Goal: Task Accomplishment & Management: Manage account settings

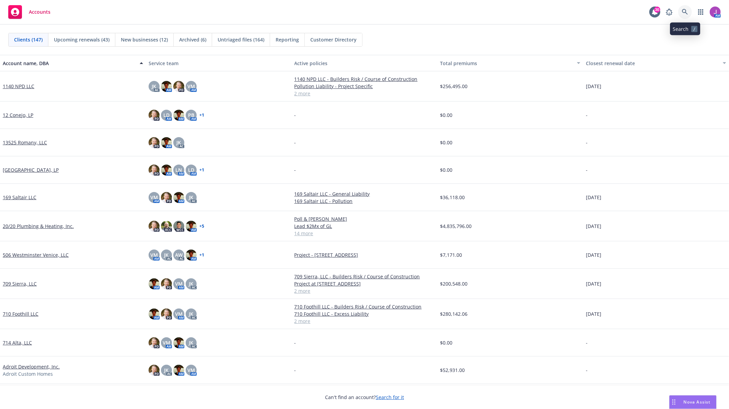
click at [682, 15] on icon at bounding box center [685, 12] width 6 height 6
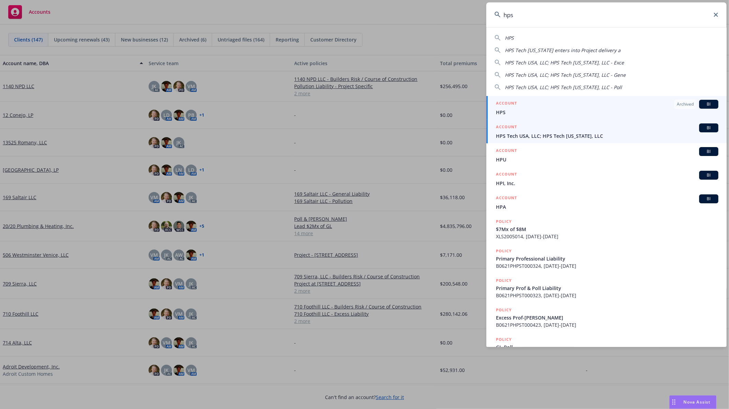
type input "hps"
click at [545, 132] on div "ACCOUNT BI" at bounding box center [607, 128] width 222 height 9
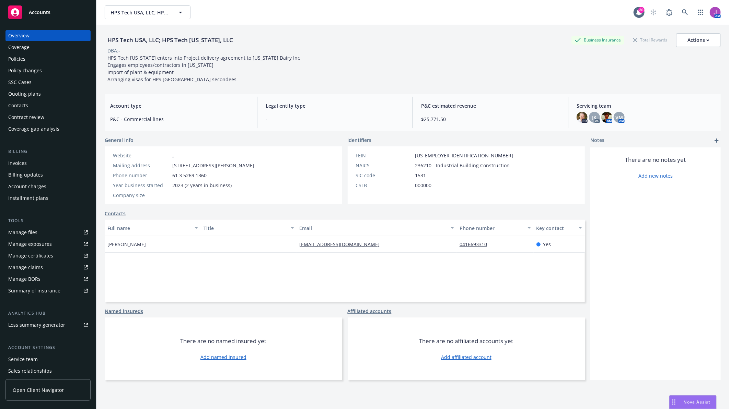
click at [28, 71] on div "Policy changes" at bounding box center [25, 70] width 34 height 11
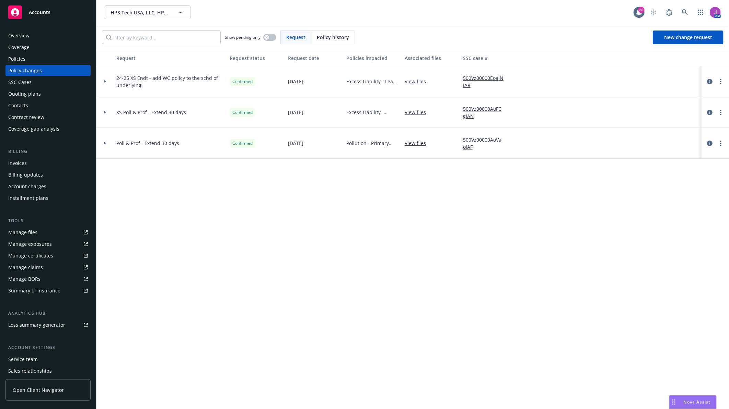
click at [21, 56] on div "Policies" at bounding box center [16, 59] width 17 height 11
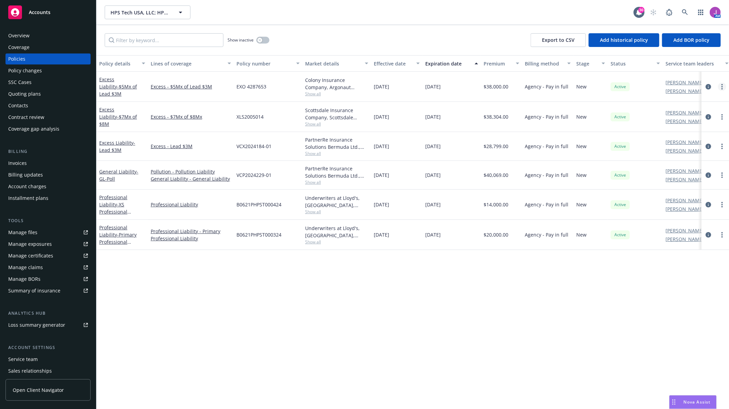
click at [721, 86] on circle "more" at bounding box center [721, 86] width 1 height 1
click at [405, 262] on div "Policy details Lines of coverage Policy number Market details Effective date Ex…" at bounding box center [412, 232] width 632 height 354
click at [292, 265] on div "Policy details Lines of coverage Policy number Market details Effective date Ex…" at bounding box center [412, 232] width 632 height 354
click at [127, 15] on span "HPS Tech USA, LLC; HPS Tech [US_STATE], LLC" at bounding box center [139, 12] width 59 height 7
click at [156, 28] on strong "Southwest Mechanical, Inc." at bounding box center [144, 31] width 64 height 7
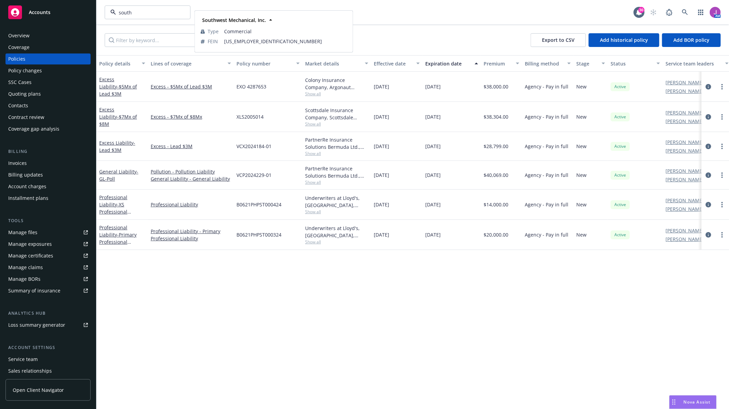
type input "HPS Tech USA, LLC; HPS Tech [US_STATE], LLC"
click at [138, 11] on span "HPS Tech USA, LLC; HPS Tech [US_STATE], LLC" at bounding box center [139, 12] width 59 height 7
type input "HPS Tech USA, LLC; HPS Tech [US_STATE], LLC"
type input "Southwest Mechanical, Inc."
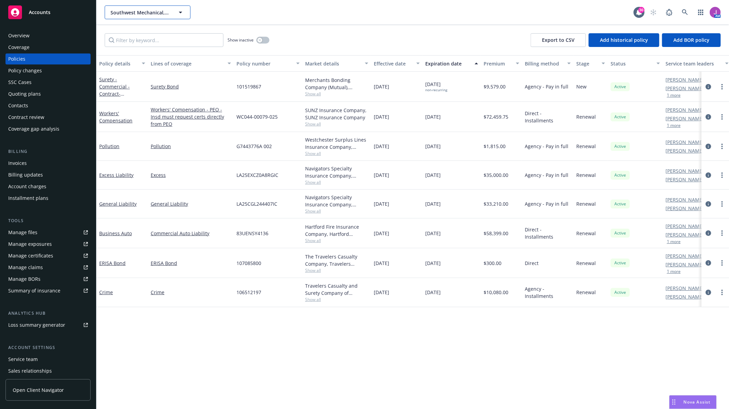
click at [138, 11] on span "Southwest Mechanical, Inc." at bounding box center [139, 12] width 59 height 7
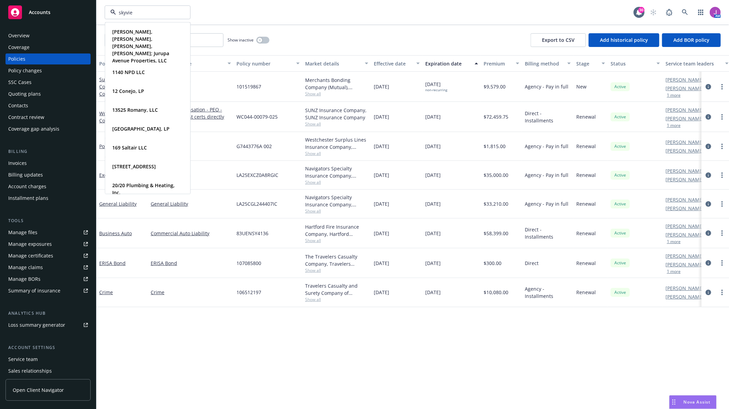
type input "skyview"
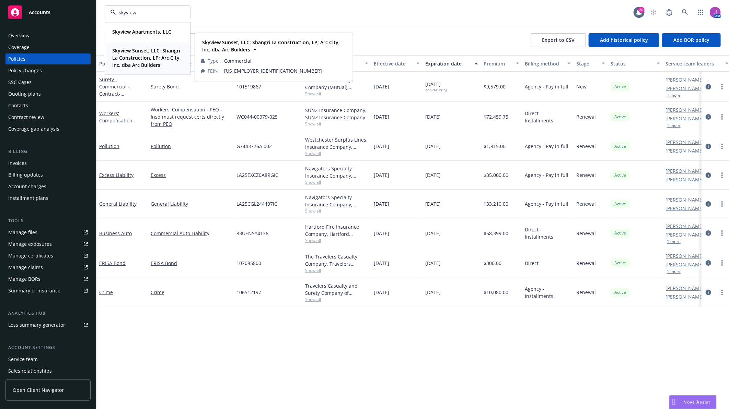
click at [143, 54] on span "Skyview Sunset, LLC; Shangri La Construction, LP; Arc City, Inc. dba Arc Builde…" at bounding box center [146, 58] width 69 height 22
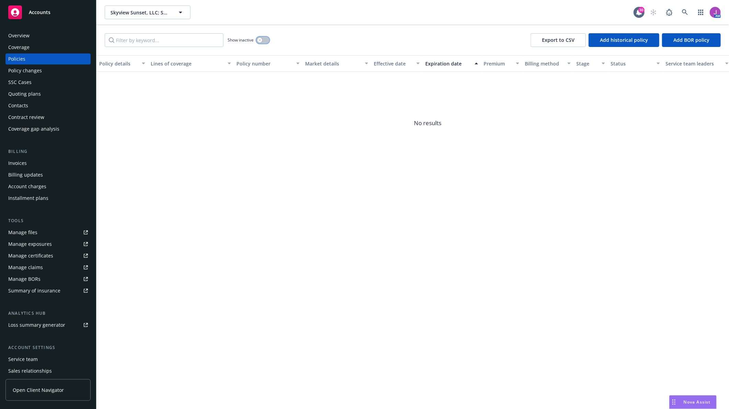
click at [263, 42] on button "button" at bounding box center [262, 40] width 13 height 7
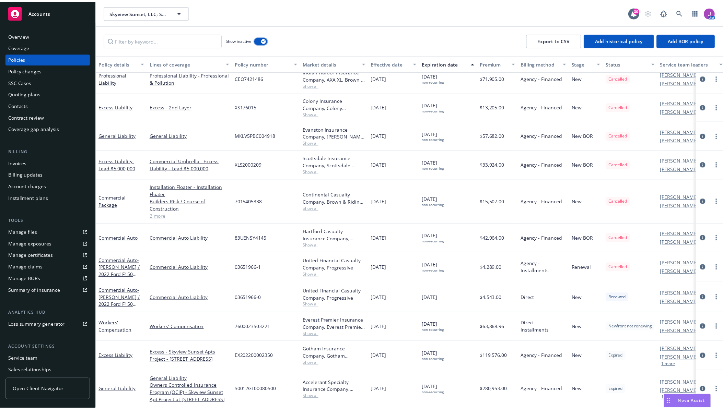
scroll to position [161, 0]
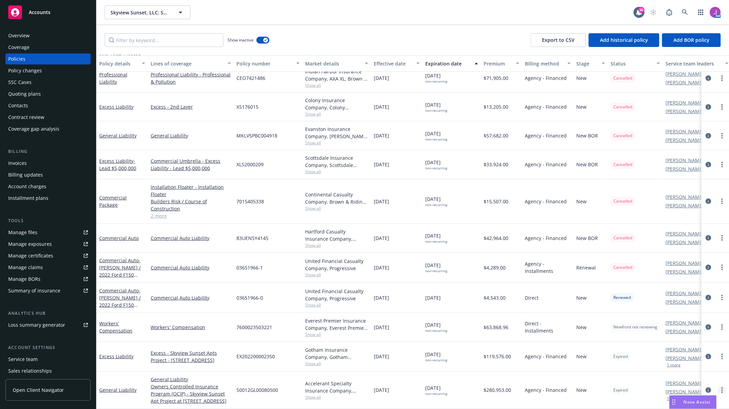
click at [721, 388] on icon "more" at bounding box center [721, 390] width 1 height 5
click at [576, 397] on div "New" at bounding box center [590, 390] width 34 height 37
click at [43, 70] on div "Policy changes" at bounding box center [48, 70] width 80 height 11
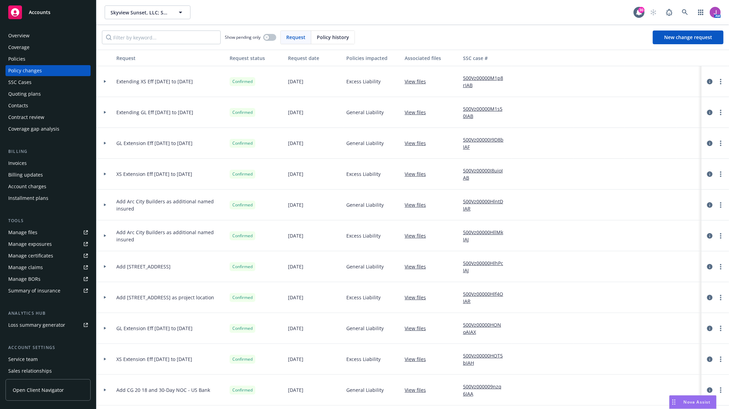
click at [104, 80] on icon at bounding box center [105, 81] width 3 height 2
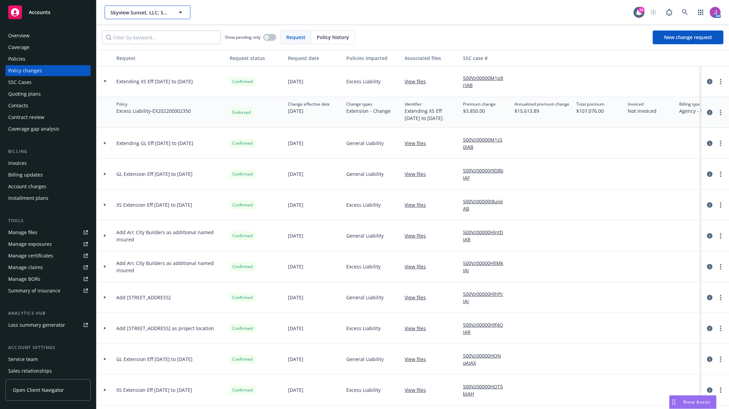
click at [134, 11] on span "Skyview Sunset, LLC; Shangri La Construction, LP; Arc City, Inc. dba Arc Builde…" at bounding box center [139, 12] width 59 height 7
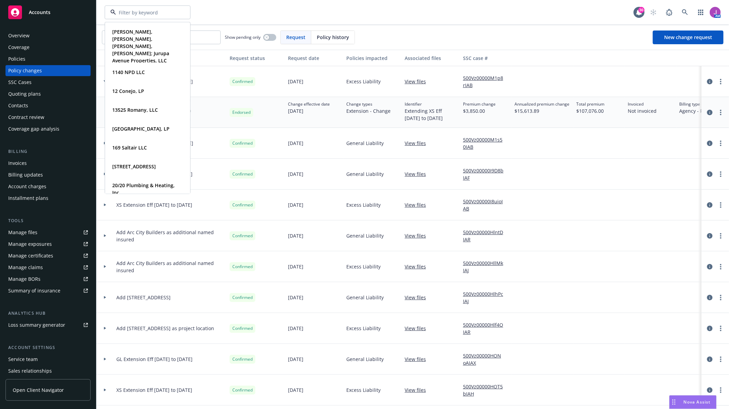
type input "j"
type input "hps"
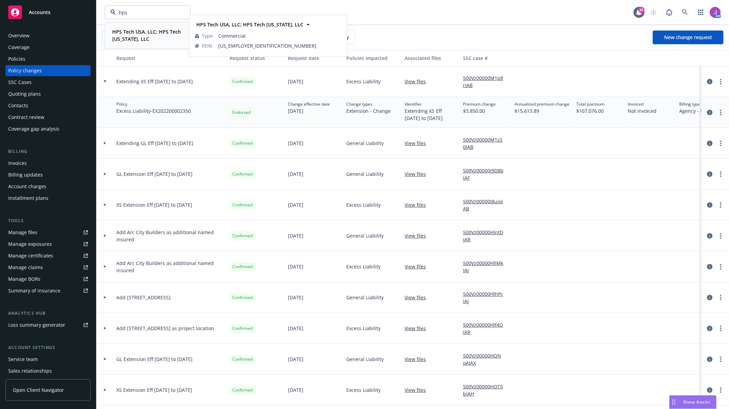
click at [138, 32] on strong "HPS Tech USA, LLC; HPS Tech [US_STATE], LLC" at bounding box center [146, 35] width 69 height 14
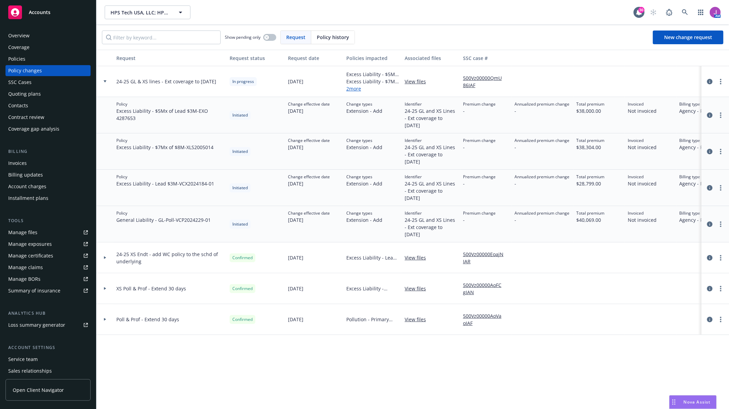
click at [353, 87] on link "2 more" at bounding box center [372, 88] width 53 height 7
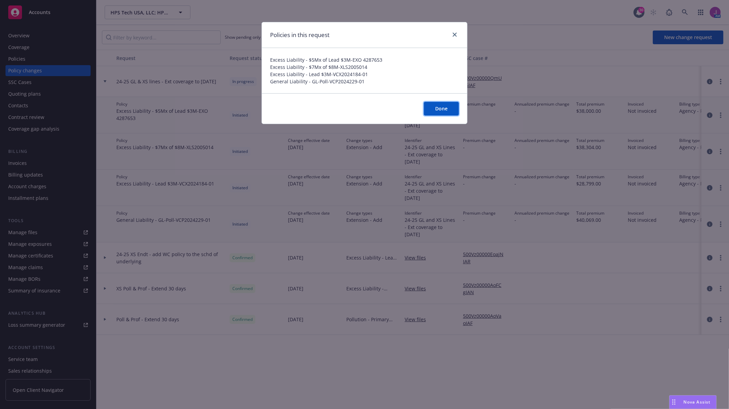
click at [439, 108] on span "Done" at bounding box center [441, 108] width 12 height 7
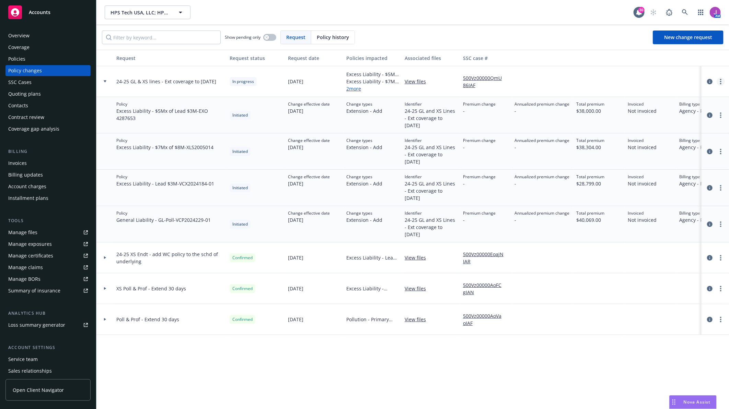
click at [717, 83] on link "more" at bounding box center [720, 82] width 8 height 8
click at [646, 136] on link "Resume workflow" at bounding box center [666, 137] width 118 height 14
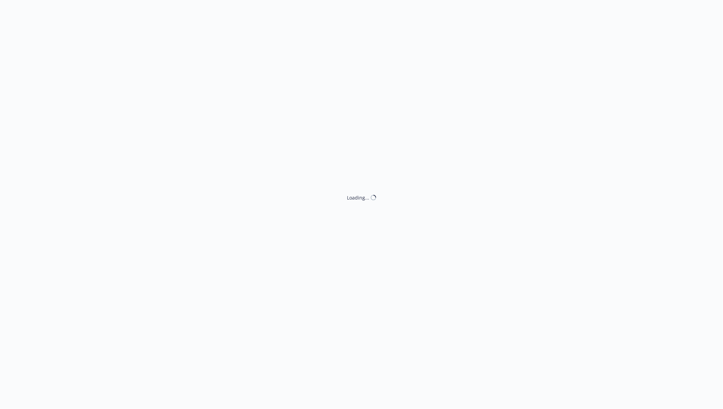
select select "ACCEPTED"
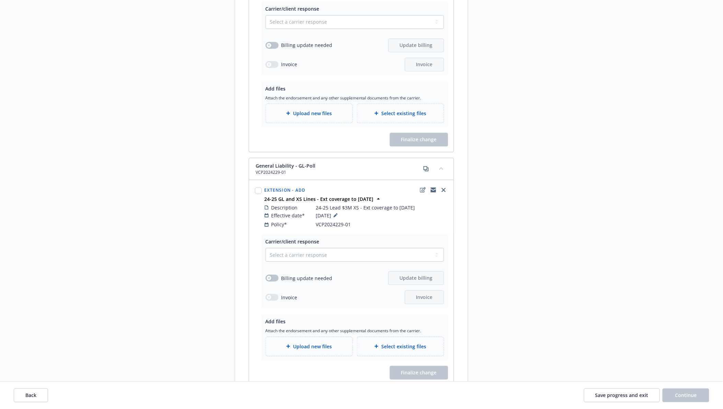
scroll to position [715, 0]
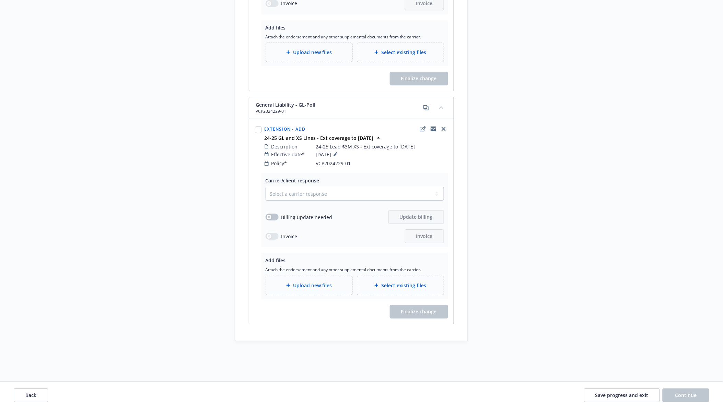
click at [305, 200] on div "Select a carrier response Accepted Accepted with revision No endorsement needed…" at bounding box center [355, 215] width 178 height 56
click at [293, 195] on select "Select a carrier response Accepted Accepted with revision No endorsement needed…" at bounding box center [355, 194] width 178 height 14
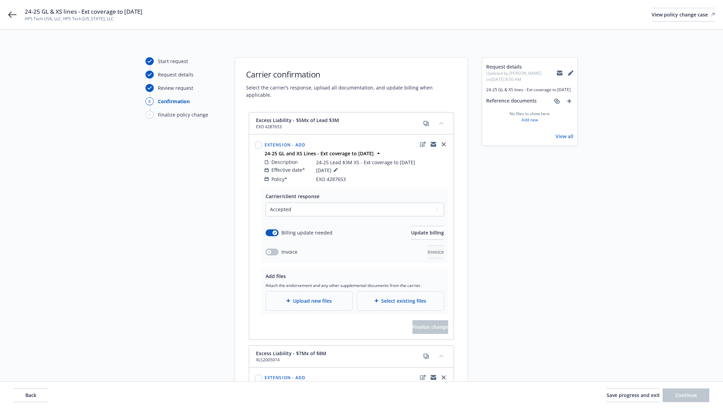
select select "ACCEPTED"
click at [8, 15] on icon at bounding box center [12, 15] width 8 height 8
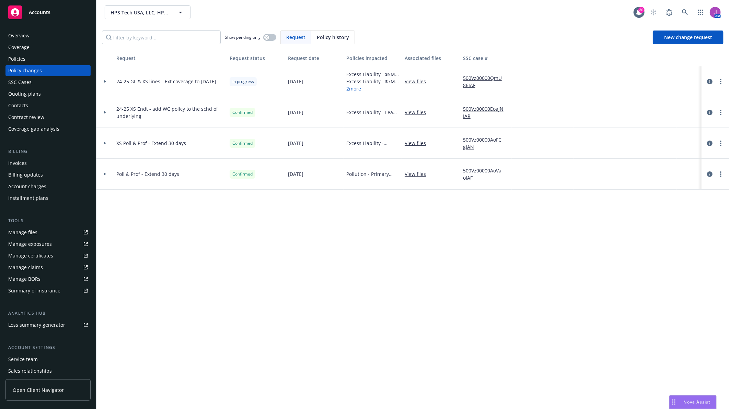
click at [25, 59] on div "Policies" at bounding box center [16, 59] width 17 height 11
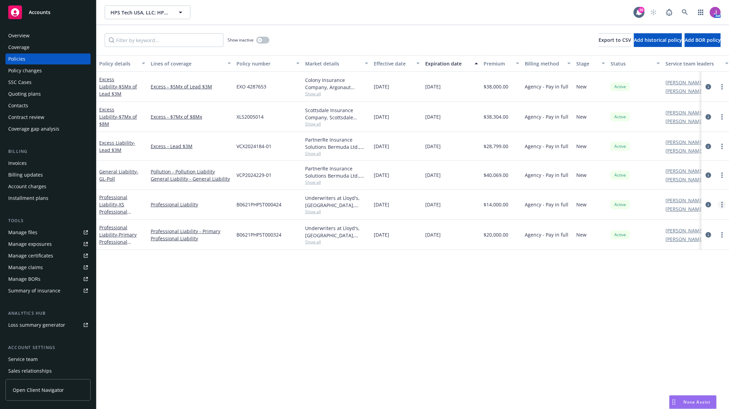
click at [723, 201] on link "more" at bounding box center [722, 205] width 8 height 8
click at [707, 167] on div at bounding box center [714, 175] width 27 height 29
click at [709, 173] on icon "circleInformation" at bounding box center [707, 175] width 5 height 5
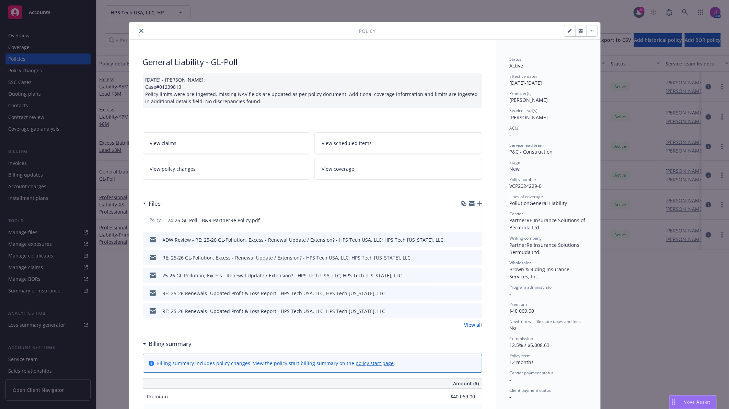
scroll to position [21, 0]
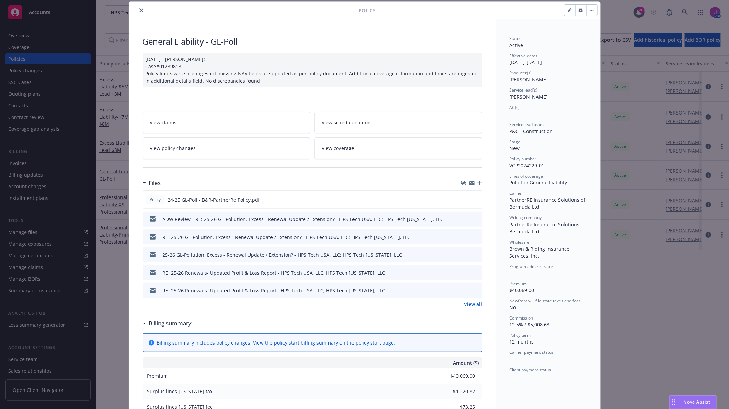
click at [568, 12] on button "button" at bounding box center [569, 10] width 11 height 11
select select "NEW"
select select "12"
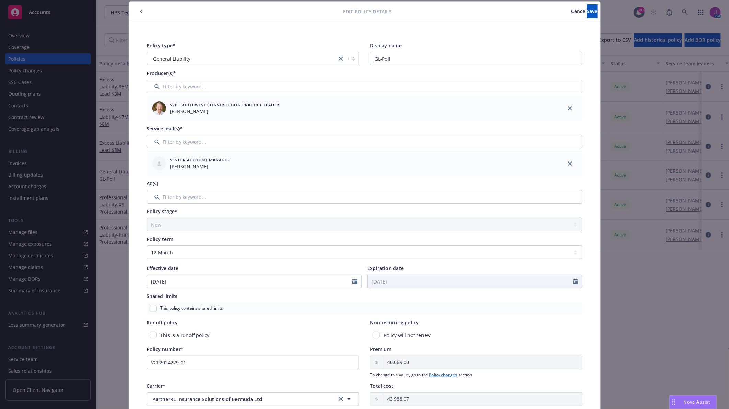
scroll to position [135, 0]
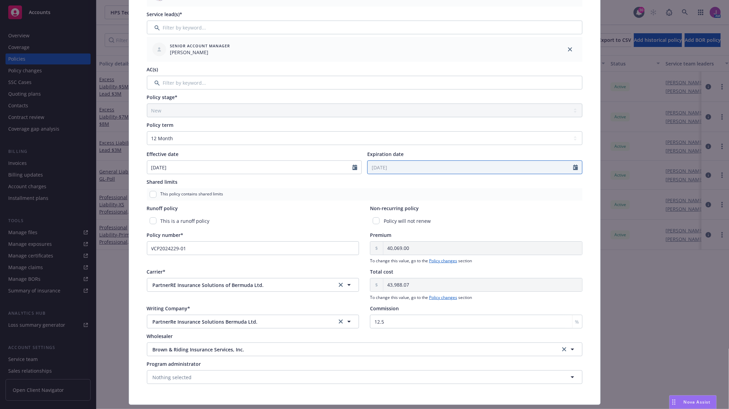
click at [573, 169] on icon "Calendar" at bounding box center [575, 167] width 5 height 5
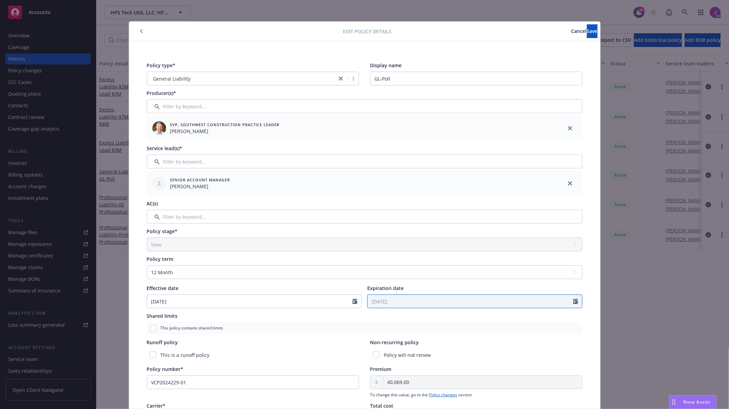
scroll to position [0, 0]
click at [571, 30] on span "Cancel" at bounding box center [578, 31] width 15 height 7
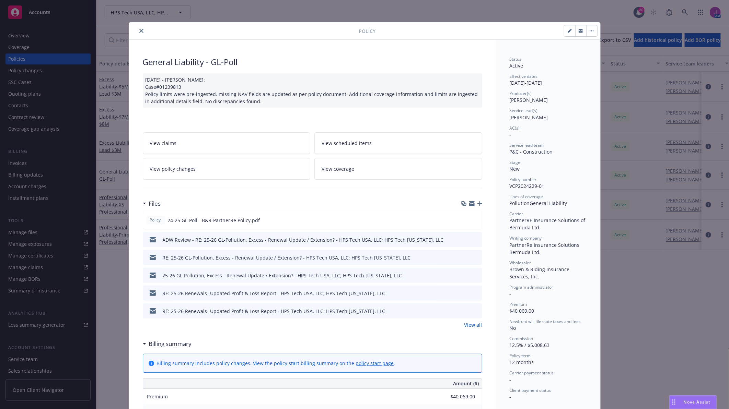
click at [567, 32] on icon "button" at bounding box center [568, 31] width 3 height 3
select select "NEW"
select select "12"
click at [587, 26] on button "button" at bounding box center [591, 30] width 11 height 11
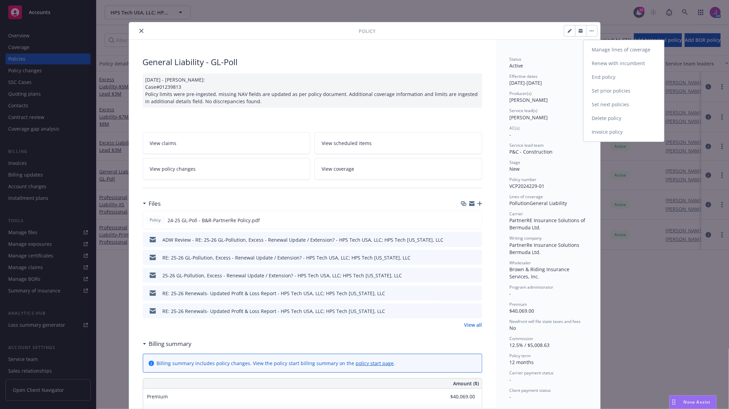
click at [612, 106] on link "Set next policies" at bounding box center [623, 105] width 81 height 14
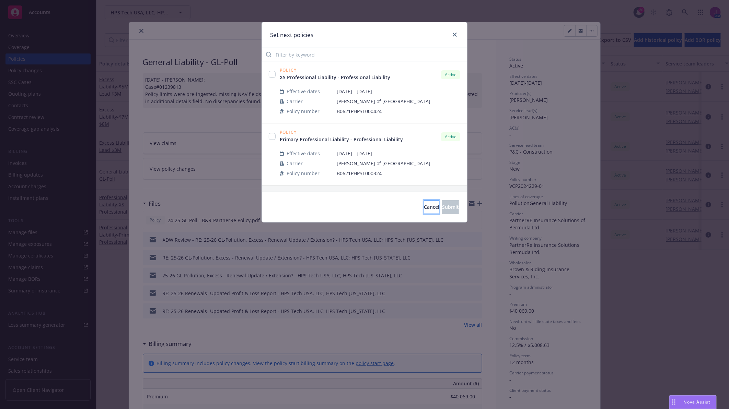
click at [424, 206] on span "Cancel" at bounding box center [431, 207] width 15 height 7
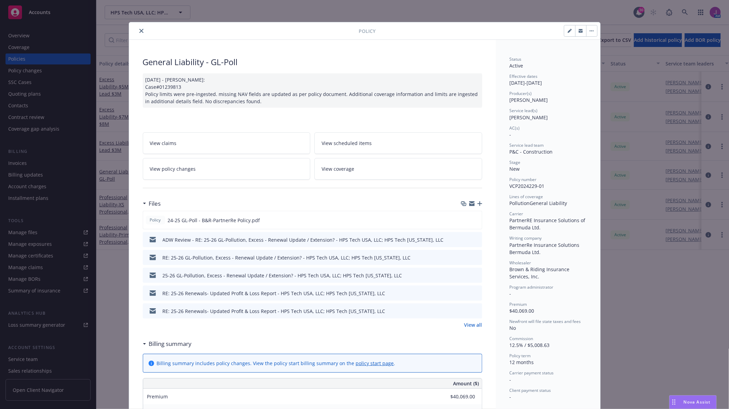
click at [586, 33] on button "button" at bounding box center [591, 30] width 11 height 11
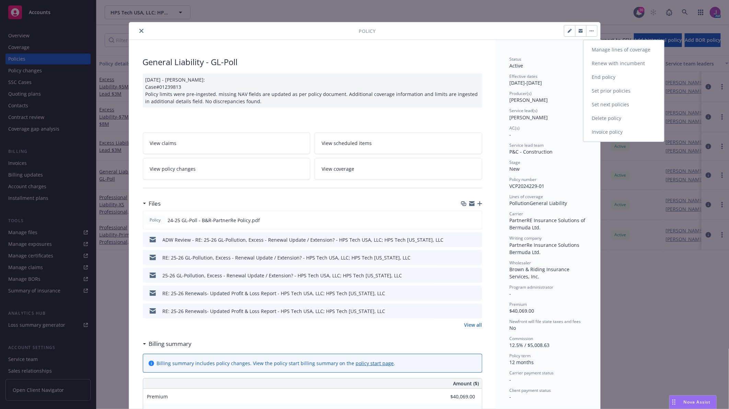
click at [611, 66] on link "Renew with incumbent" at bounding box center [623, 64] width 81 height 14
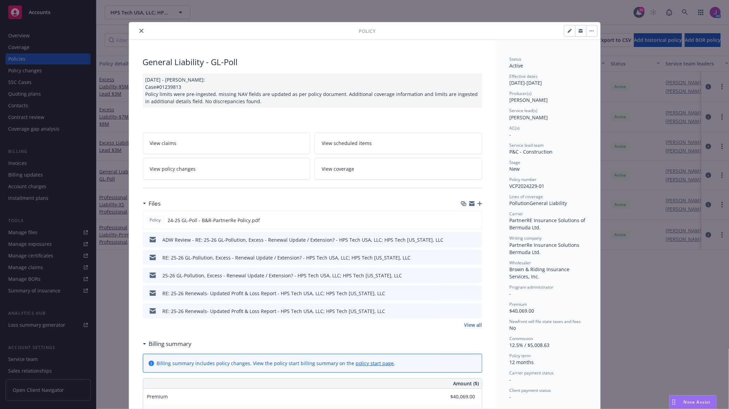
select select "12"
select select "CA"
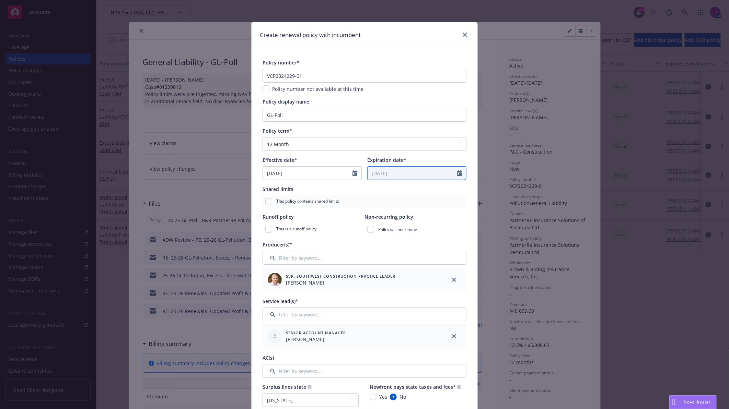
click at [457, 172] on icon "Calendar" at bounding box center [459, 173] width 5 height 5
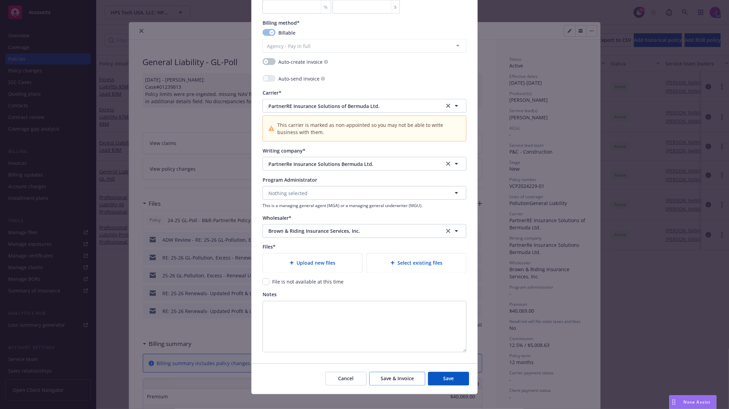
scroll to position [595, 0]
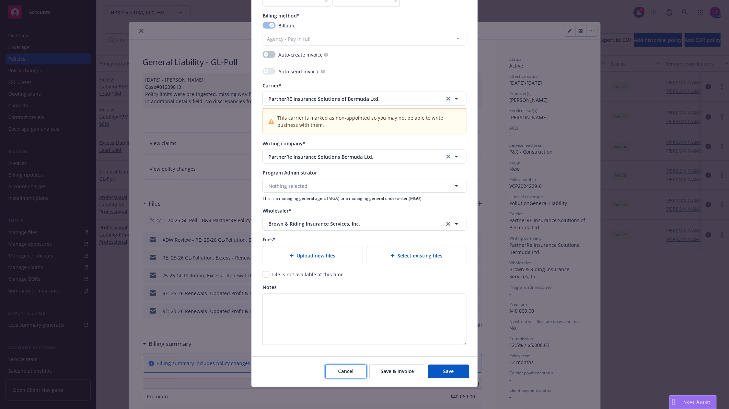
click at [339, 373] on span "Cancel" at bounding box center [345, 371] width 15 height 7
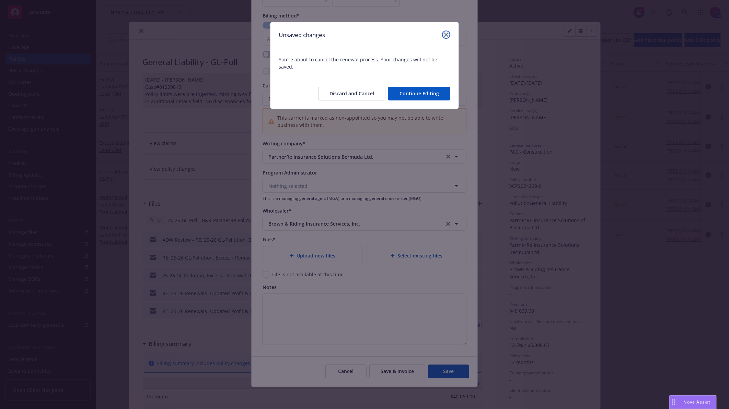
click at [448, 36] on link "close" at bounding box center [446, 35] width 8 height 8
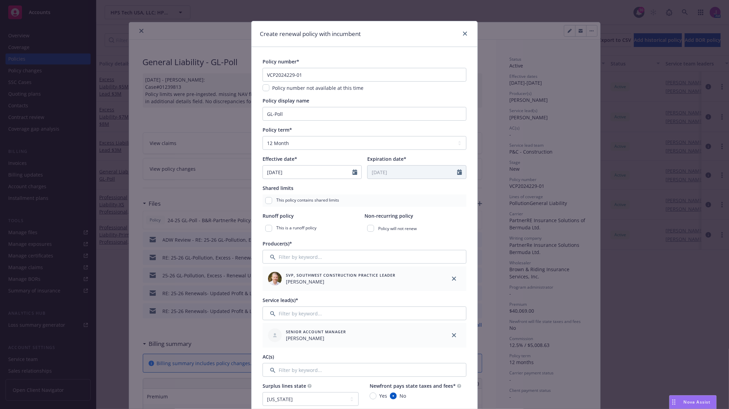
scroll to position [0, 0]
click at [465, 34] on link "close" at bounding box center [465, 35] width 8 height 8
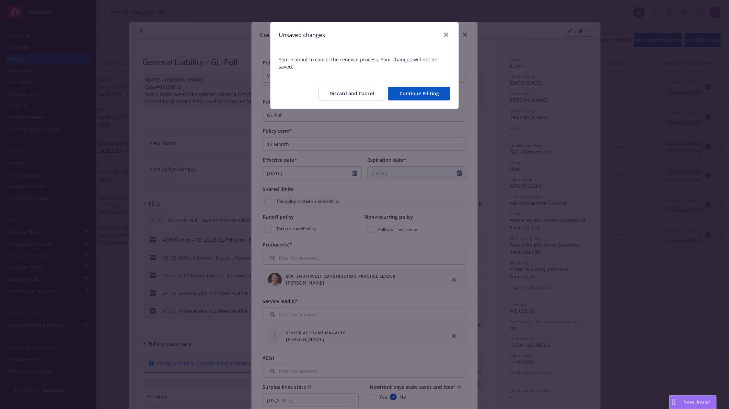
click at [369, 90] on button "Discard and Cancel" at bounding box center [351, 94] width 67 height 14
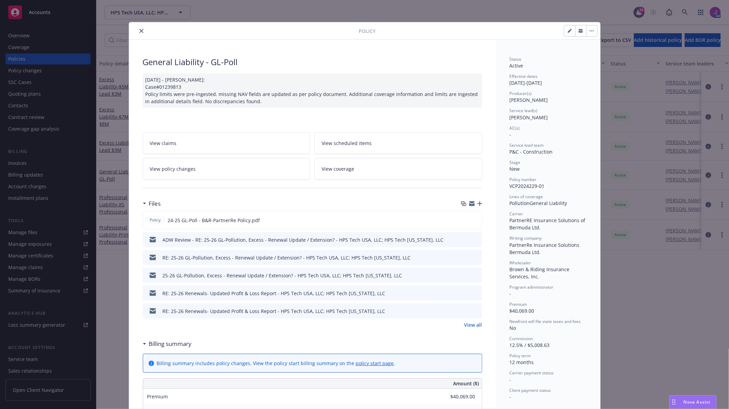
click at [137, 32] on button "close" at bounding box center [141, 31] width 8 height 8
